Goal: Task Accomplishment & Management: Manage account settings

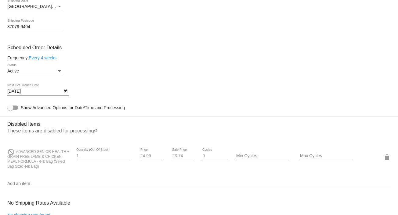
scroll to position [254, 0]
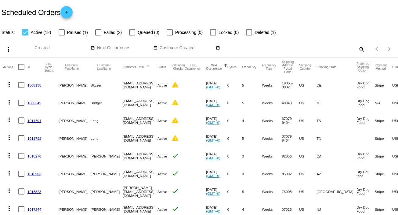
scroll to position [41, 0]
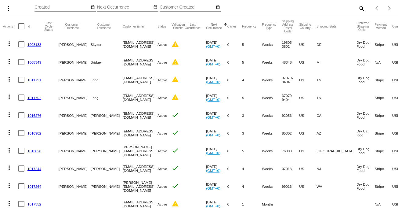
click at [32, 80] on link "1011791" at bounding box center [34, 80] width 14 height 4
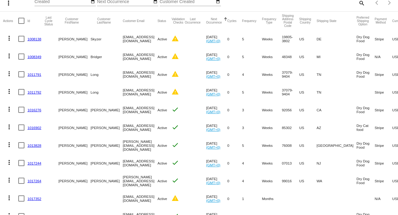
scroll to position [96, 0]
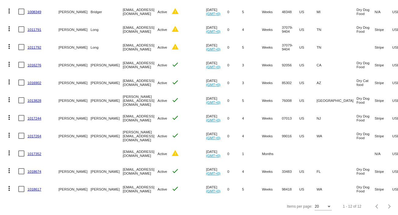
click at [36, 45] on link "1011792" at bounding box center [34, 47] width 14 height 4
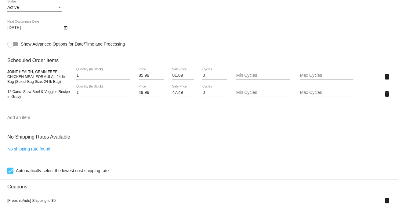
scroll to position [325, 0]
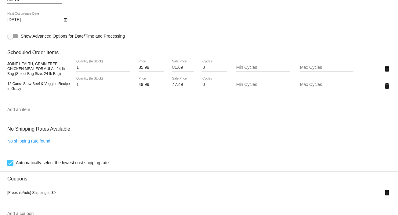
click at [19, 112] on input "Add an item" at bounding box center [198, 109] width 383 height 5
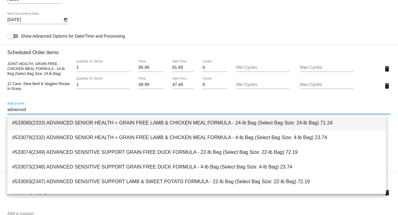
type input "advanced"
click at [136, 125] on span "#533080(2333) ADVANCED SENIOR HEALTH + GRAIN FREE LAMB & CHICKEN MEAL FORMULA -…" at bounding box center [196, 122] width 369 height 15
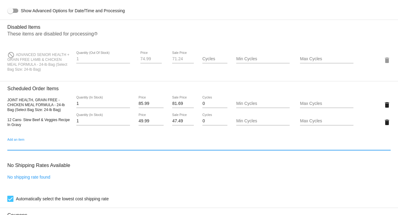
scroll to position [366, 0]
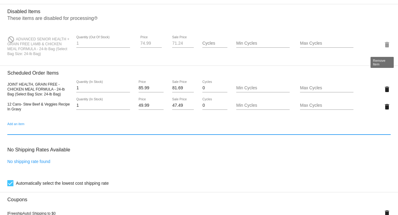
click at [383, 45] on mat-icon "delete" at bounding box center [386, 44] width 7 height 7
